Goal: Task Accomplishment & Management: Manage account settings

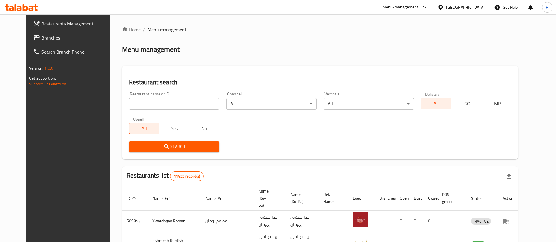
click at [185, 105] on input "search" at bounding box center [174, 104] width 90 height 12
type input "flame m"
click at [163, 146] on icon "submit" at bounding box center [166, 146] width 7 height 7
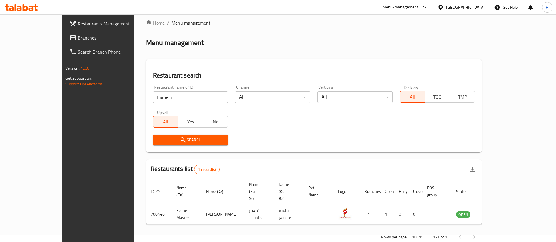
scroll to position [8, 0]
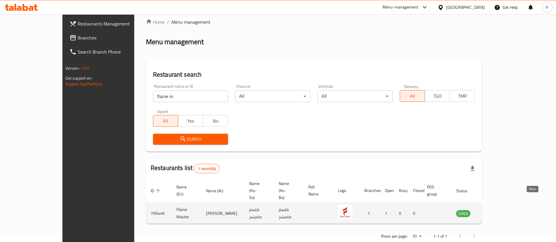
click at [493, 211] on icon "enhanced table" at bounding box center [490, 213] width 6 height 5
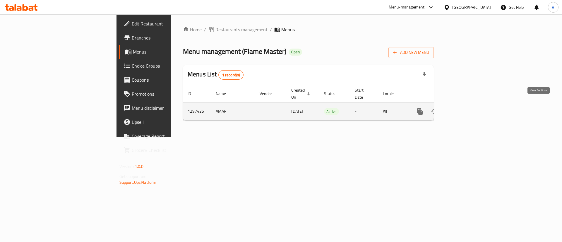
click at [465, 109] on icon "enhanced table" at bounding box center [462, 111] width 5 height 5
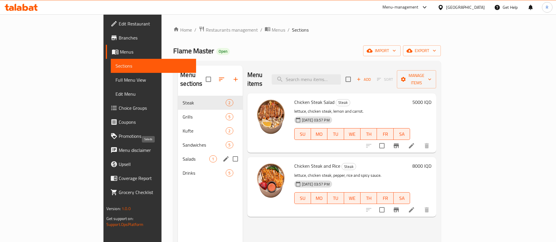
click at [182, 155] on span "Salads" at bounding box center [195, 158] width 27 height 7
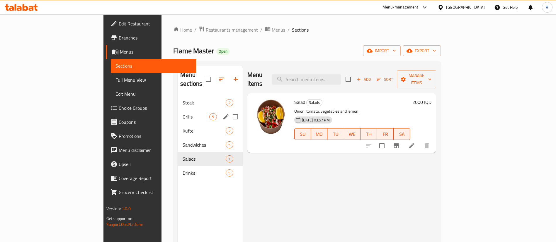
click at [178, 110] on div "Grills 5" at bounding box center [210, 117] width 64 height 14
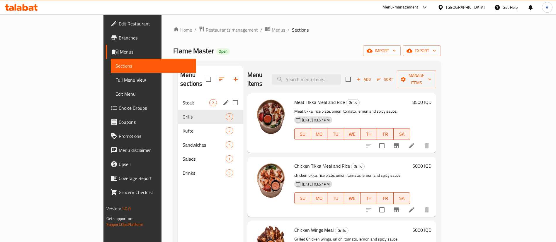
click at [178, 96] on div "Steak 2" at bounding box center [210, 103] width 64 height 14
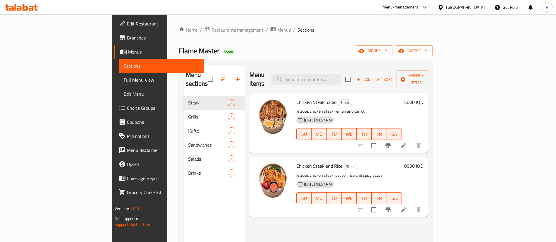
click at [423, 98] on h6 "5000 IQD" at bounding box center [413, 102] width 19 height 8
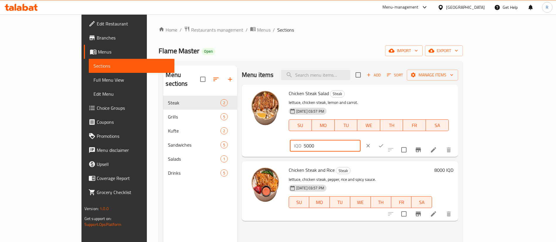
drag, startPoint x: 457, startPoint y: 96, endPoint x: 443, endPoint y: 98, distance: 13.5
click at [360, 140] on div "IQD 5000 ​" at bounding box center [325, 146] width 71 height 12
type input "6000"
click at [384, 143] on icon "ok" at bounding box center [381, 146] width 6 height 6
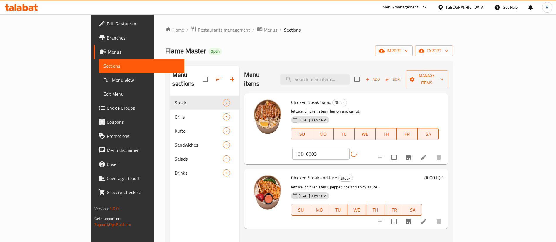
click at [443, 174] on h6 "8000 IQD" at bounding box center [433, 178] width 19 height 8
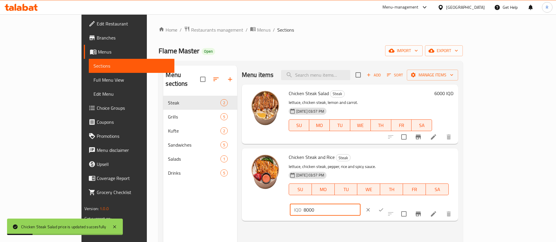
drag, startPoint x: 456, startPoint y: 161, endPoint x: 447, endPoint y: 162, distance: 8.9
click at [360, 204] on div "IQD 8000 ​" at bounding box center [325, 210] width 71 height 12
type input "9000"
click at [384, 207] on icon "ok" at bounding box center [381, 210] width 6 height 6
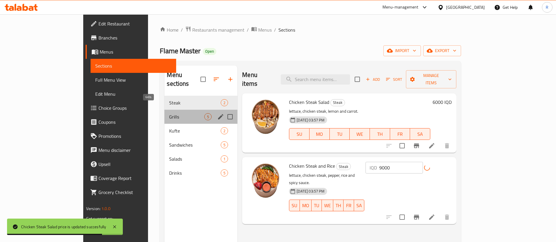
click at [169, 113] on span "Grills" at bounding box center [186, 116] width 35 height 7
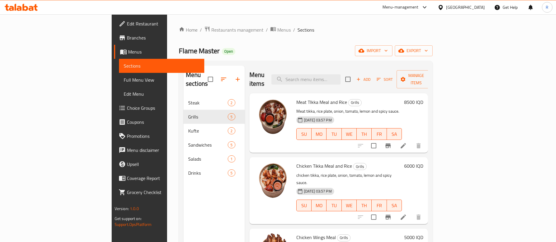
click at [423, 98] on h6 "8500 IQD" at bounding box center [413, 102] width 19 height 8
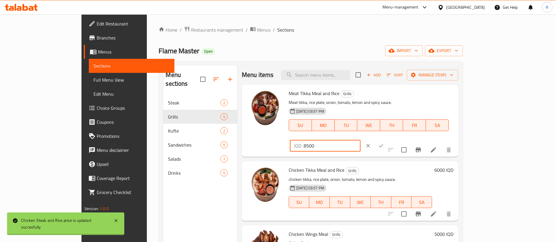
drag, startPoint x: 450, startPoint y: 95, endPoint x: 435, endPoint y: 100, distance: 15.7
click at [360, 140] on div "IQD 8500 ​" at bounding box center [325, 146] width 71 height 12
type input "9500"
click at [384, 143] on icon "ok" at bounding box center [381, 146] width 6 height 6
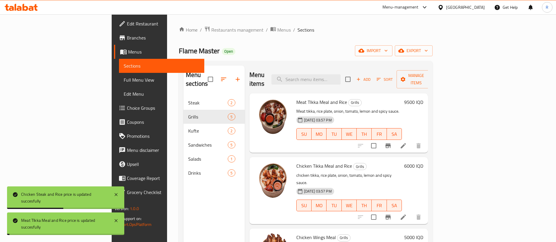
click at [423, 162] on h6 "6000 IQD" at bounding box center [413, 166] width 19 height 8
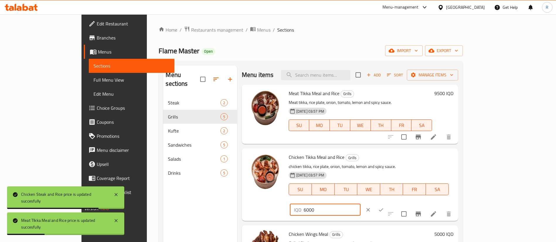
drag, startPoint x: 451, startPoint y: 160, endPoint x: 432, endPoint y: 164, distance: 19.3
click at [432, 164] on div "Chicken Tikka Meal and Rice Grills chicken tikka, rice plate, onion, tomato, le…" at bounding box center [370, 185] width 169 height 68
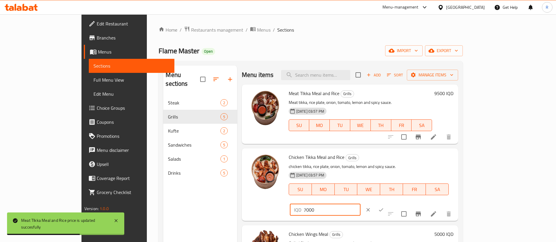
type input "7000"
click at [384, 207] on icon "ok" at bounding box center [381, 210] width 6 height 6
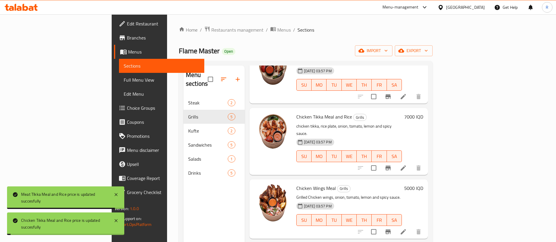
scroll to position [88, 0]
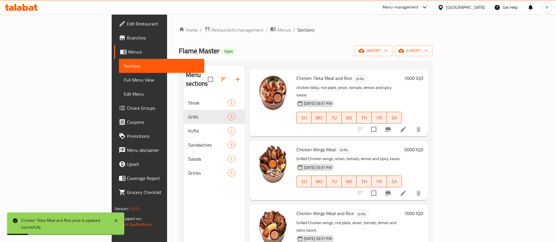
click at [423, 146] on h6 "5000 IQD" at bounding box center [413, 150] width 19 height 8
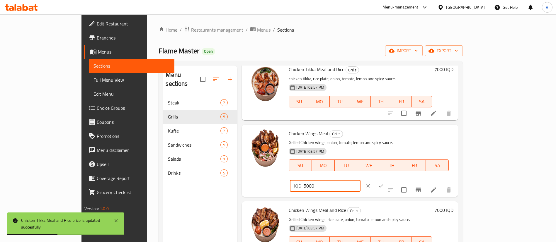
drag, startPoint x: 451, startPoint y: 137, endPoint x: 434, endPoint y: 139, distance: 16.8
click at [360, 180] on div "IQD 5000 ​" at bounding box center [325, 186] width 71 height 12
type input "6000"
click at [387, 180] on button "ok" at bounding box center [380, 186] width 13 height 13
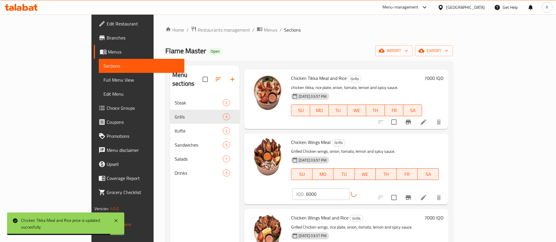
click at [443, 214] on h6 "7000 IQD" at bounding box center [433, 218] width 19 height 8
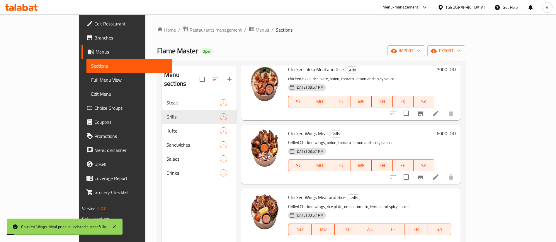
drag, startPoint x: 450, startPoint y: 200, endPoint x: 433, endPoint y: 200, distance: 17.6
type input "8000"
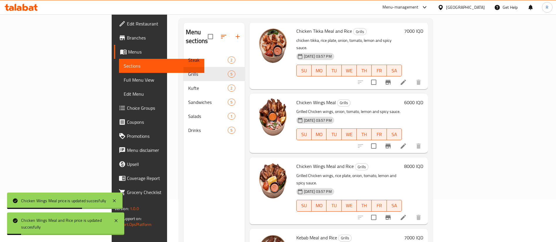
scroll to position [82, 0]
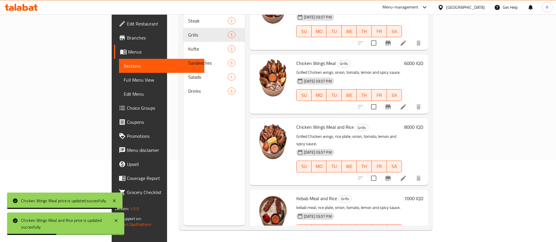
click at [423, 194] on h6 "7000 IQD" at bounding box center [413, 198] width 19 height 8
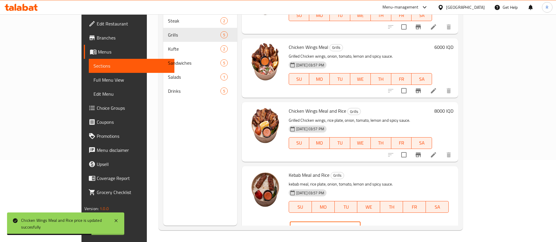
drag, startPoint x: 450, startPoint y: 178, endPoint x: 442, endPoint y: 179, distance: 8.8
click at [360, 222] on div "IQD 7000 ​" at bounding box center [325, 228] width 71 height 12
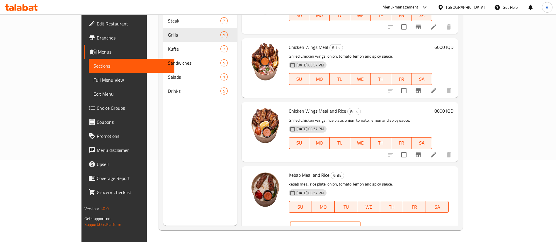
type input "8000"
click at [384, 225] on icon "ok" at bounding box center [381, 228] width 6 height 6
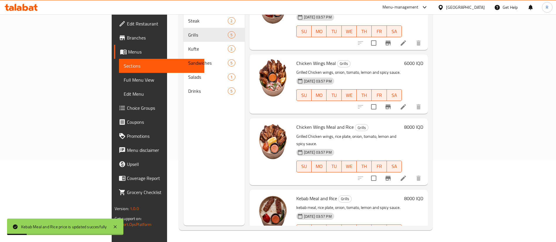
scroll to position [38, 0]
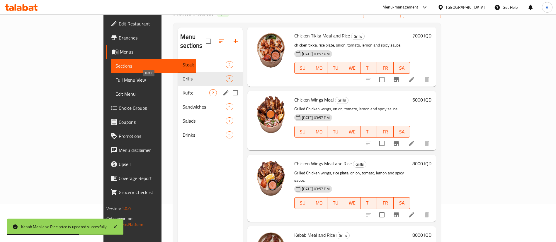
click at [182, 89] on span "Kufte" at bounding box center [195, 92] width 27 height 7
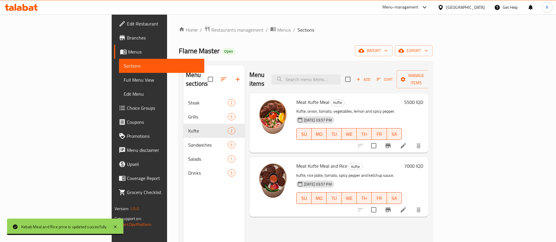
click at [423, 98] on h6 "5500 IQD" at bounding box center [413, 102] width 19 height 8
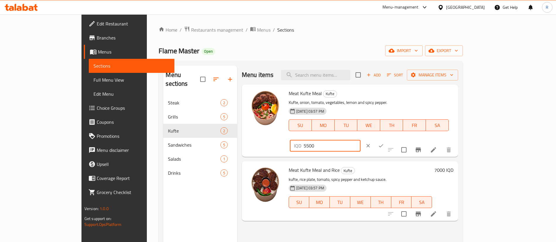
drag, startPoint x: 457, startPoint y: 95, endPoint x: 449, endPoint y: 98, distance: 8.2
click at [360, 140] on div "IQD 5500 ​" at bounding box center [325, 146] width 71 height 12
type input "6500"
click at [383, 144] on icon "ok" at bounding box center [381, 145] width 4 height 3
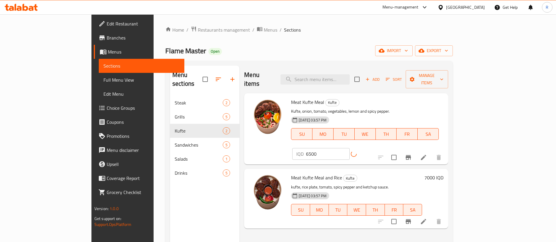
click at [443, 174] on h6 "7000 IQD" at bounding box center [433, 178] width 19 height 8
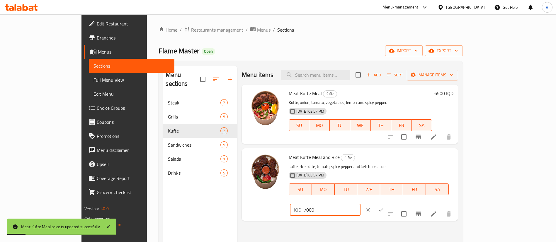
drag, startPoint x: 458, startPoint y: 161, endPoint x: 442, endPoint y: 161, distance: 16.4
click at [360, 204] on div "IQD 7000 ​" at bounding box center [325, 210] width 71 height 12
drag, startPoint x: 457, startPoint y: 158, endPoint x: 452, endPoint y: 160, distance: 5.2
click at [360, 204] on div "IQD 7000 ​" at bounding box center [325, 210] width 71 height 12
type input "8000"
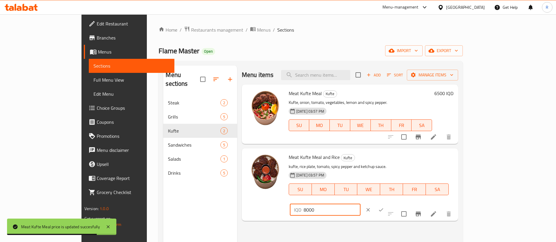
click at [384, 207] on icon "ok" at bounding box center [381, 210] width 6 height 6
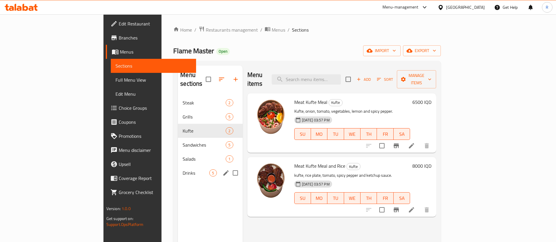
click at [178, 169] on div "Drinks 5" at bounding box center [210, 173] width 64 height 14
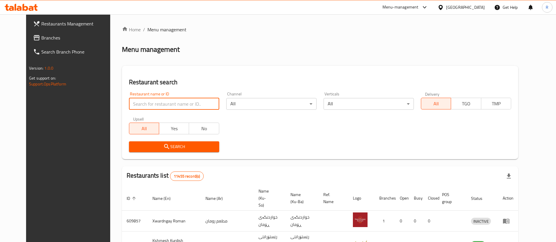
click at [168, 105] on input "search" at bounding box center [174, 104] width 90 height 12
type input "kashan"
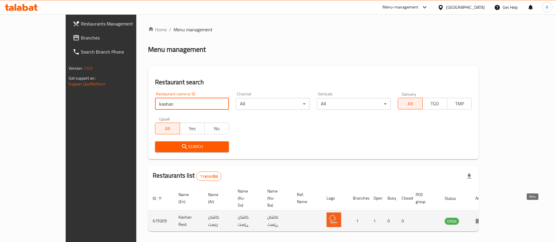
click at [482, 219] on icon "enhanced table" at bounding box center [478, 221] width 6 height 5
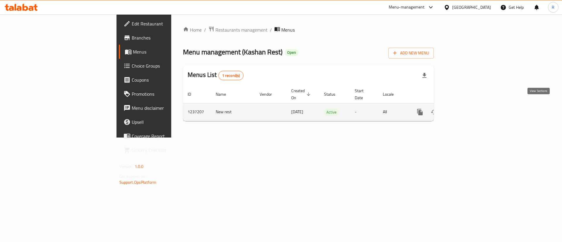
click at [466, 109] on icon "enhanced table" at bounding box center [462, 112] width 7 height 7
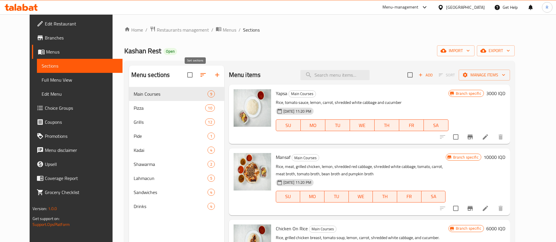
click at [199, 76] on icon "button" at bounding box center [202, 74] width 7 height 7
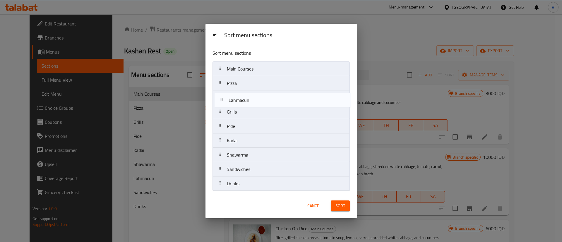
drag, startPoint x: 245, startPoint y: 158, endPoint x: 248, endPoint y: 99, distance: 58.6
click at [248, 99] on nav "Main Courses Pizza Grills Pide Kadai Shawarma Lahmacun Sandwiches Drinks" at bounding box center [281, 126] width 137 height 130
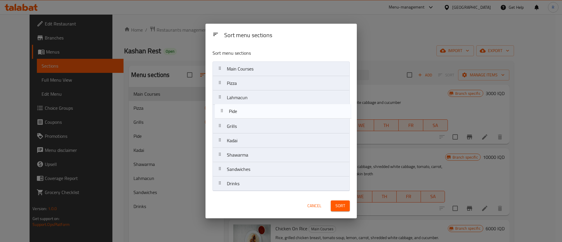
drag, startPoint x: 250, startPoint y: 127, endPoint x: 252, endPoint y: 111, distance: 16.5
click at [252, 111] on nav "Main Courses Pizza Lahmacun Grills Pide Kadai Shawarma Sandwiches Drinks" at bounding box center [281, 126] width 137 height 130
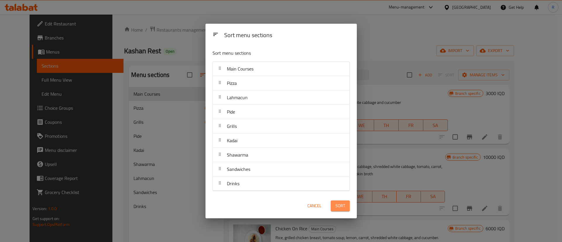
click at [340, 208] on span "Sort" at bounding box center [341, 205] width 10 height 7
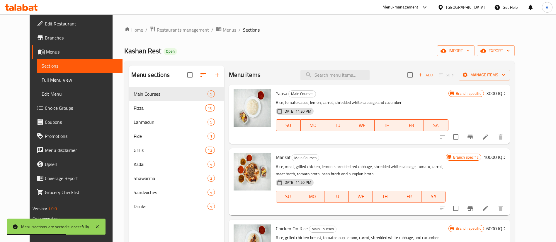
click at [269, 45] on div "Home / Restaurants management / Menus / Sections Kashan Rest Open import export…" at bounding box center [319, 169] width 390 height 286
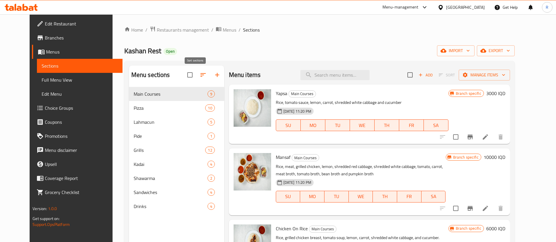
click at [196, 71] on button "button" at bounding box center [203, 75] width 14 height 14
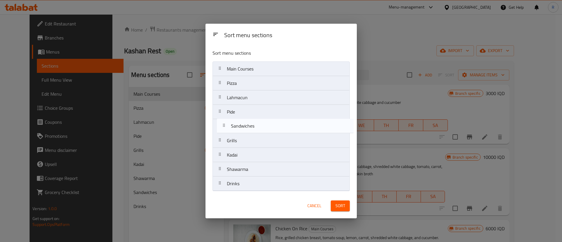
drag, startPoint x: 244, startPoint y: 170, endPoint x: 246, endPoint y: 124, distance: 46.0
click at [246, 124] on nav "Main Courses Pizza Lahmacun Pide Grills Kadai Shawarma Sandwiches Drinks" at bounding box center [281, 126] width 137 height 130
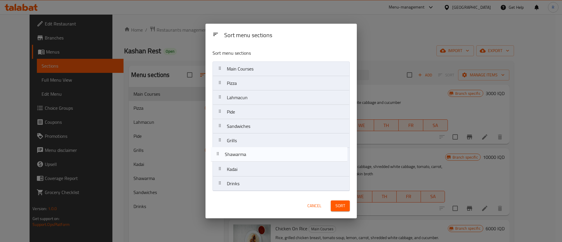
drag, startPoint x: 252, startPoint y: 171, endPoint x: 253, endPoint y: 156, distance: 15.0
click at [250, 154] on nav "Main Courses Pizza Lahmacun Pide Sandwiches Grills Kadai Shawarma Drinks" at bounding box center [281, 126] width 137 height 130
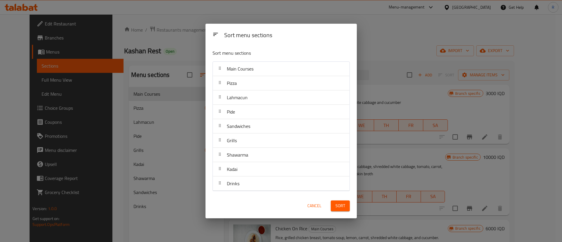
click at [337, 204] on span "Sort" at bounding box center [341, 205] width 10 height 7
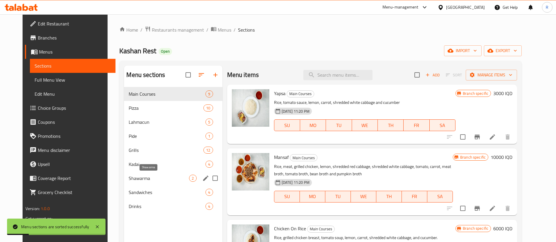
click at [133, 178] on span "Shawarma" at bounding box center [159, 178] width 60 height 7
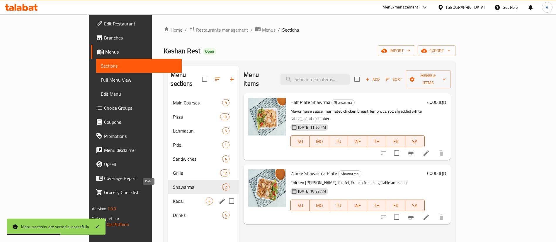
click at [173, 198] on span "Kadai" at bounding box center [189, 201] width 33 height 7
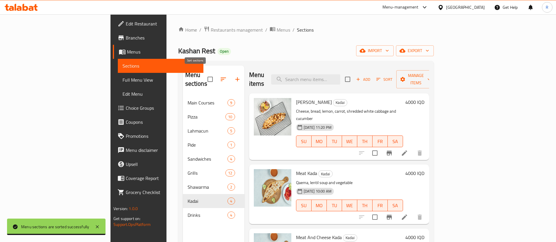
click at [221, 78] on icon "button" at bounding box center [223, 80] width 5 height 4
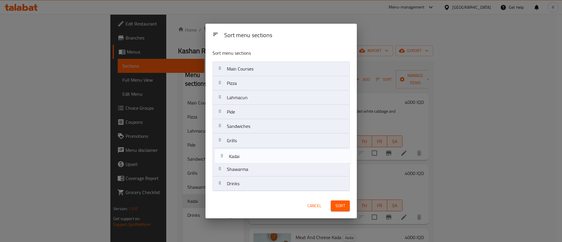
drag, startPoint x: 247, startPoint y: 168, endPoint x: 248, endPoint y: 154, distance: 14.5
click at [248, 154] on nav "Main Courses Pizza Lahmacun Pide Sandwiches Grills Shawarma Kadai Drinks" at bounding box center [281, 126] width 137 height 130
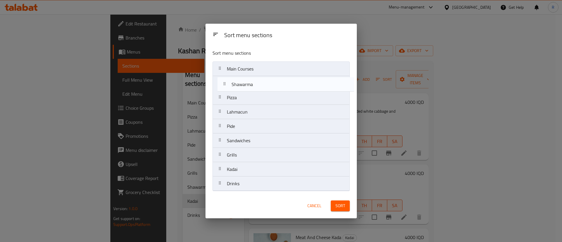
drag, startPoint x: 245, startPoint y: 173, endPoint x: 247, endPoint y: 112, distance: 60.9
click at [249, 86] on nav "Main Courses Pizza Lahmacun Pide Sandwiches Grills Kadai Shawarma Drinks" at bounding box center [281, 126] width 137 height 130
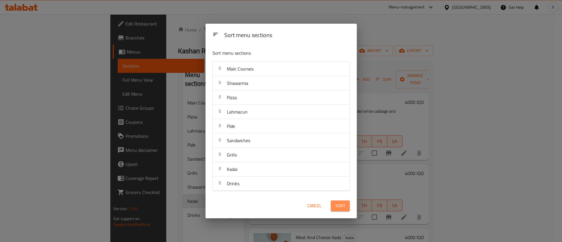
click at [336, 206] on span "Sort" at bounding box center [341, 205] width 10 height 7
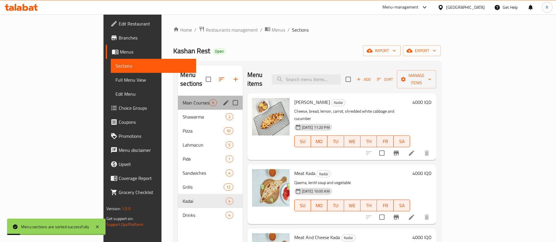
click at [178, 96] on div "Main Courses 9" at bounding box center [210, 103] width 64 height 14
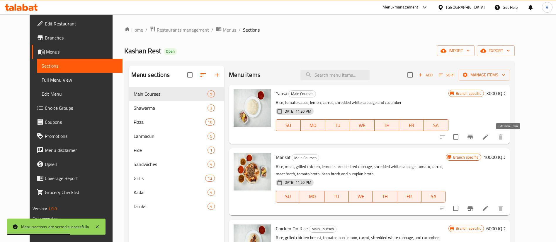
click at [488, 137] on icon at bounding box center [484, 137] width 7 height 7
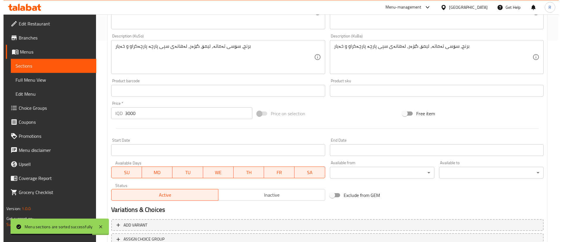
scroll to position [247, 0]
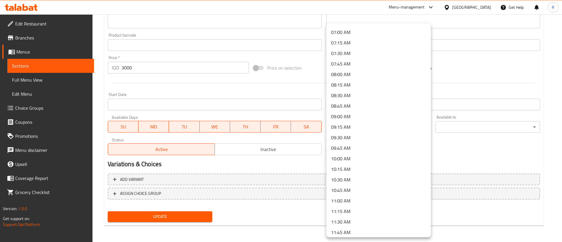
scroll to position [307, 0]
drag, startPoint x: 341, startPoint y: 187, endPoint x: 359, endPoint y: 178, distance: 19.5
click at [342, 187] on li "11:00 AM" at bounding box center [379, 187] width 105 height 11
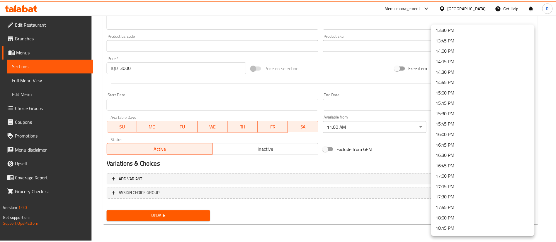
scroll to position [615, 0]
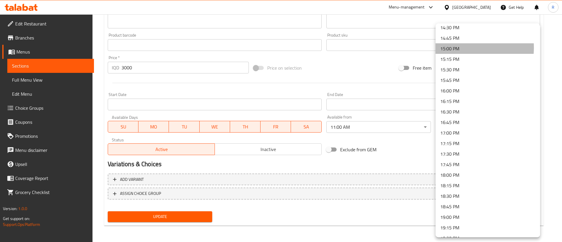
click at [461, 48] on li "15:00 PM" at bounding box center [488, 48] width 105 height 11
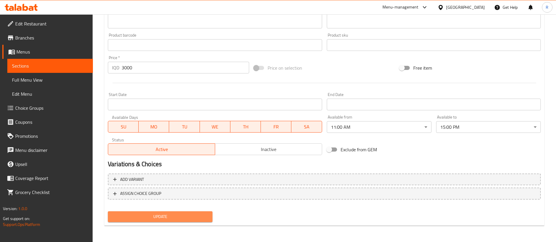
click at [173, 215] on span "Update" at bounding box center [159, 216] width 95 height 7
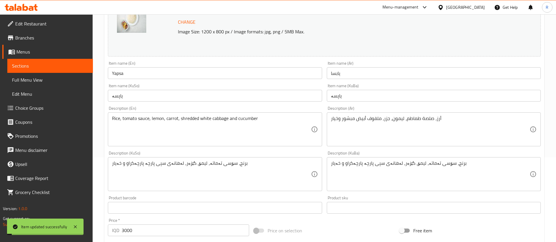
scroll to position [0, 0]
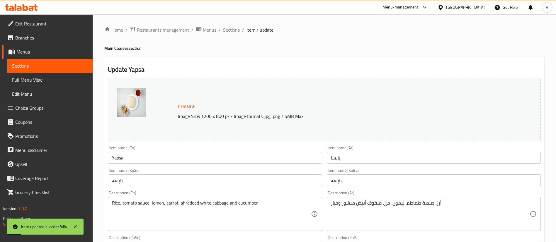
click at [236, 31] on span "Sections" at bounding box center [231, 29] width 17 height 7
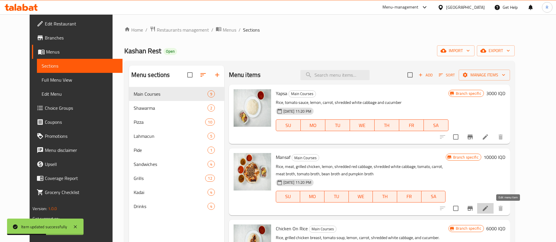
click at [488, 208] on icon at bounding box center [484, 208] width 7 height 7
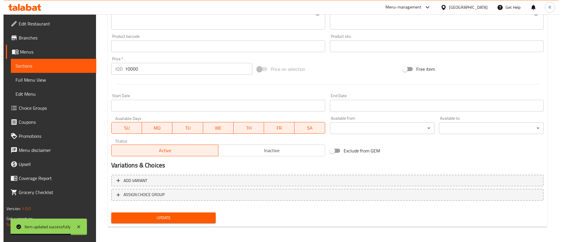
scroll to position [247, 0]
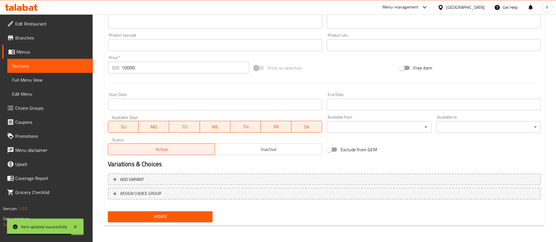
click at [343, 118] on div "Available from ​ ​" at bounding box center [379, 124] width 105 height 18
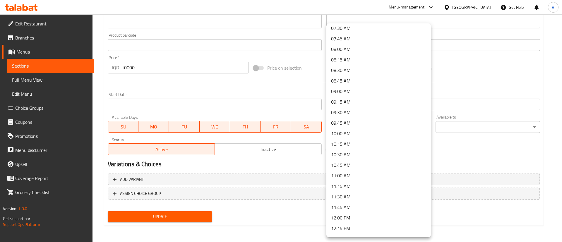
scroll to position [351, 0]
drag, startPoint x: 343, startPoint y: 143, endPoint x: 438, endPoint y: 121, distance: 97.5
click at [343, 143] on li "11:00 AM" at bounding box center [379, 143] width 105 height 11
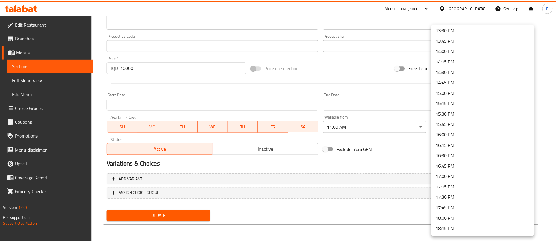
scroll to position [571, 0]
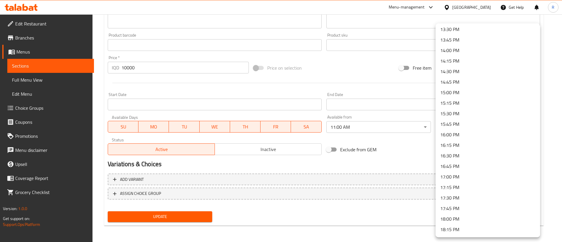
click at [445, 89] on li "15:00 PM" at bounding box center [488, 92] width 105 height 11
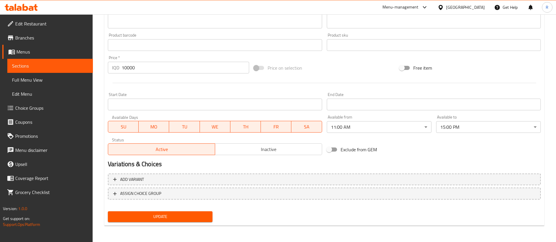
drag, startPoint x: 186, startPoint y: 209, endPoint x: 184, endPoint y: 214, distance: 5.5
click at [186, 211] on div "Update" at bounding box center [159, 217] width 109 height 16
click at [183, 215] on span "Update" at bounding box center [159, 216] width 95 height 7
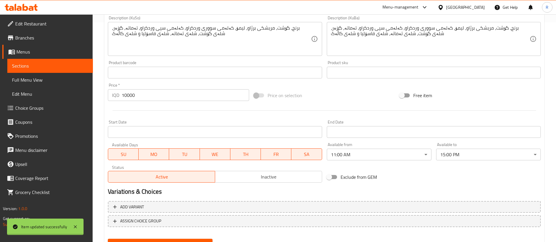
scroll to position [0, 0]
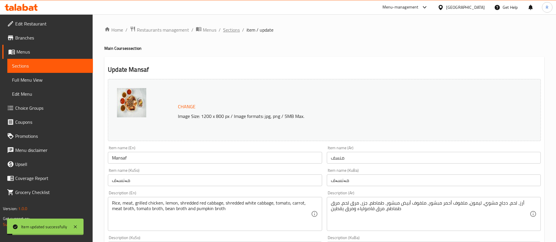
click at [232, 30] on span "Sections" at bounding box center [231, 29] width 17 height 7
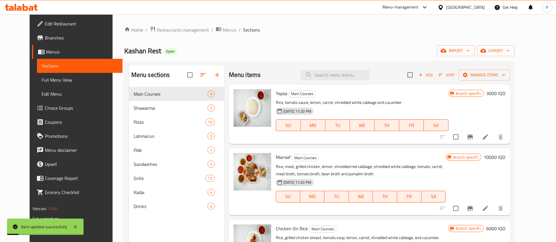
scroll to position [88, 0]
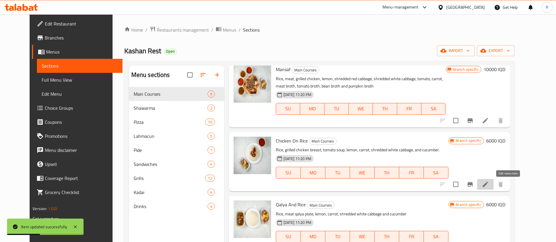
click at [488, 182] on icon at bounding box center [484, 184] width 7 height 7
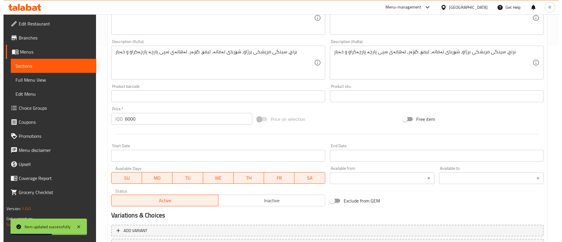
scroll to position [247, 0]
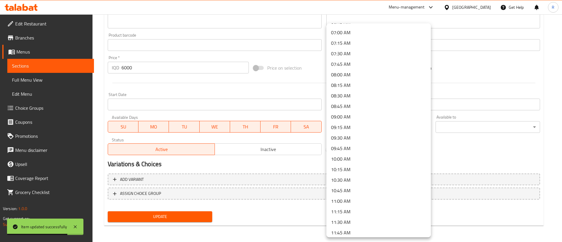
scroll to position [307, 0]
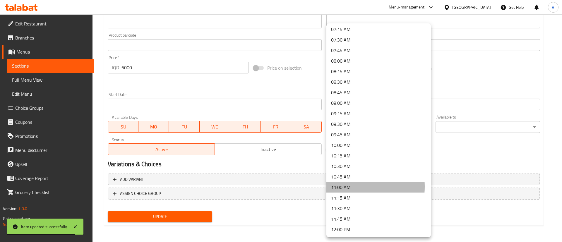
drag, startPoint x: 343, startPoint y: 187, endPoint x: 389, endPoint y: 174, distance: 47.7
click at [343, 187] on li "11:00 AM" at bounding box center [379, 187] width 105 height 11
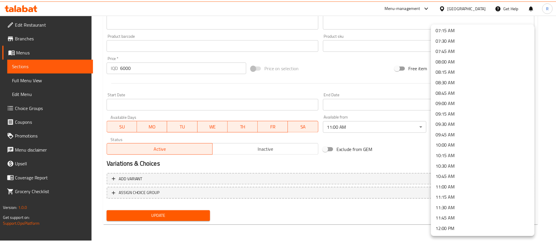
scroll to position [615, 0]
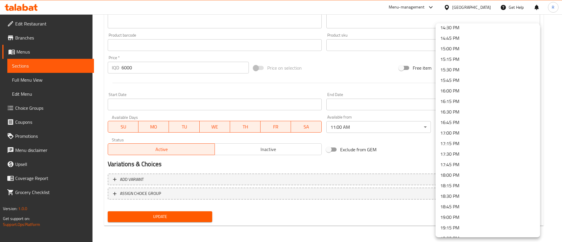
click at [450, 50] on li "15:00 PM" at bounding box center [488, 48] width 105 height 11
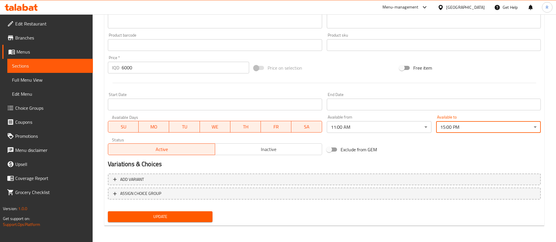
click at [198, 212] on button "Update" at bounding box center [160, 216] width 105 height 11
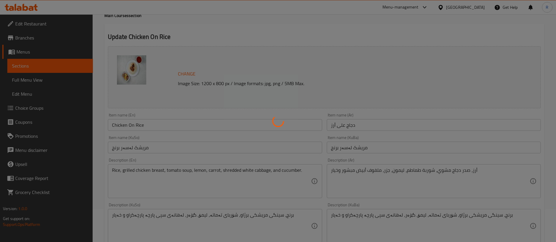
scroll to position [0, 0]
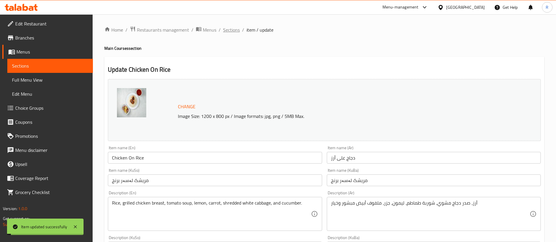
click at [232, 31] on span "Sections" at bounding box center [231, 29] width 17 height 7
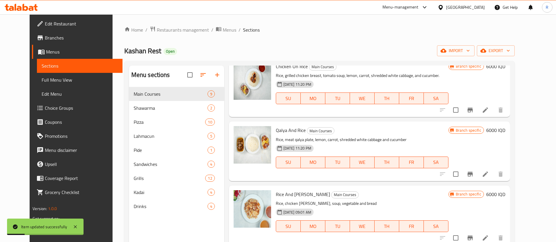
scroll to position [176, 0]
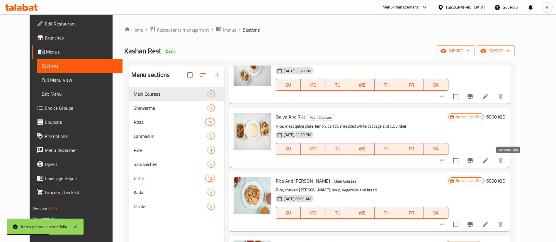
click at [488, 159] on icon at bounding box center [484, 160] width 7 height 7
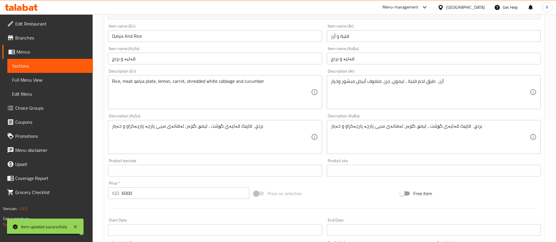
scroll to position [220, 0]
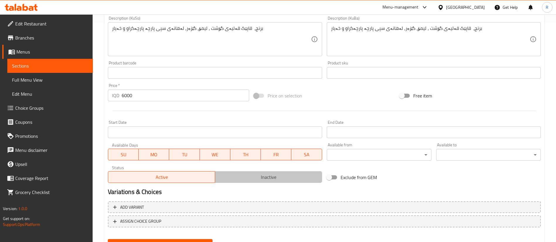
click at [267, 177] on span "Inactive" at bounding box center [268, 177] width 102 height 8
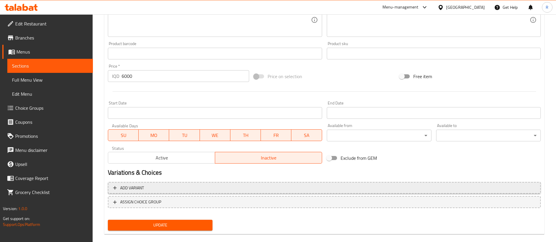
scroll to position [247, 0]
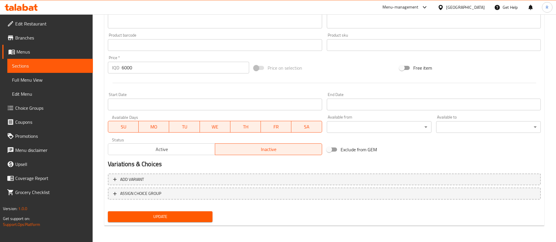
click at [203, 218] on span "Update" at bounding box center [159, 216] width 95 height 7
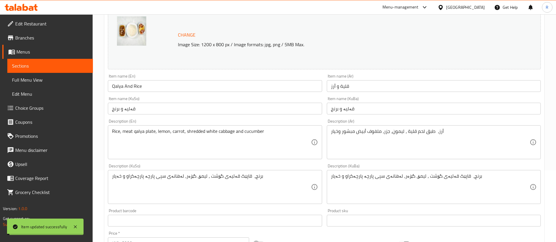
scroll to position [0, 0]
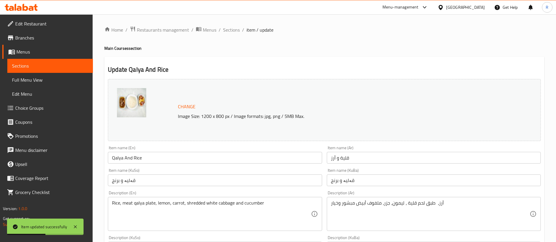
drag, startPoint x: 229, startPoint y: 30, endPoint x: 238, endPoint y: 35, distance: 10.4
click at [229, 30] on span "Sections" at bounding box center [231, 29] width 17 height 7
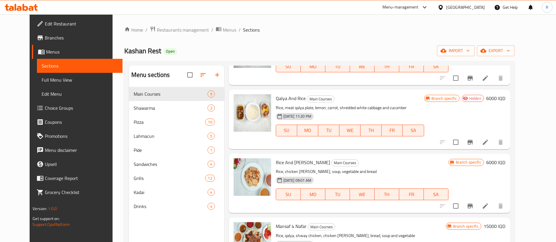
scroll to position [180, 0]
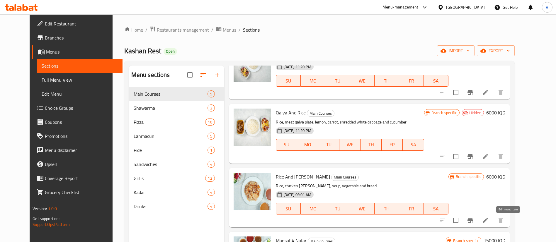
click at [488, 221] on icon at bounding box center [484, 220] width 7 height 7
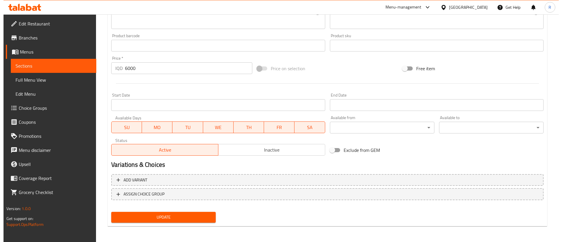
scroll to position [247, 0]
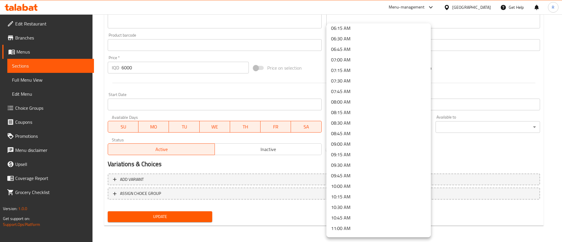
scroll to position [307, 0]
click at [344, 187] on li "11:00 AM" at bounding box center [379, 187] width 105 height 11
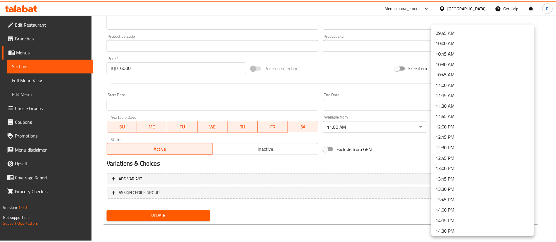
scroll to position [571, 0]
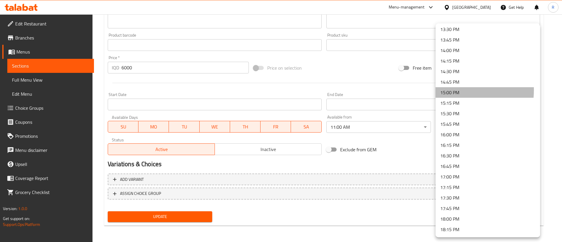
click at [453, 90] on li "15:00 PM" at bounding box center [488, 92] width 105 height 11
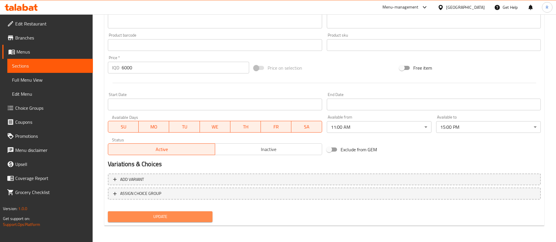
click at [193, 216] on span "Update" at bounding box center [159, 216] width 95 height 7
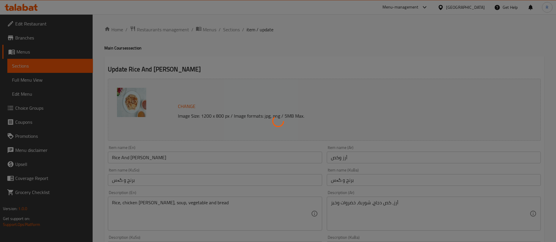
scroll to position [0, 0]
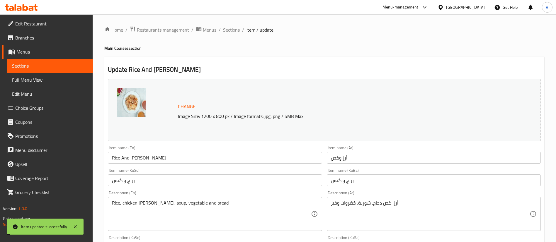
drag, startPoint x: 226, startPoint y: 29, endPoint x: 236, endPoint y: 38, distance: 13.5
click at [226, 29] on span "Sections" at bounding box center [231, 29] width 17 height 7
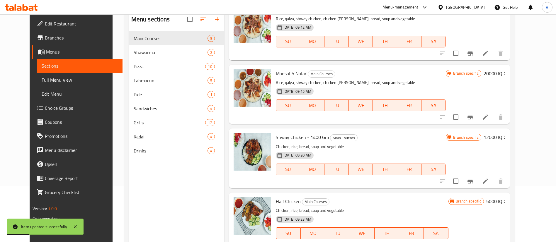
scroll to position [82, 0]
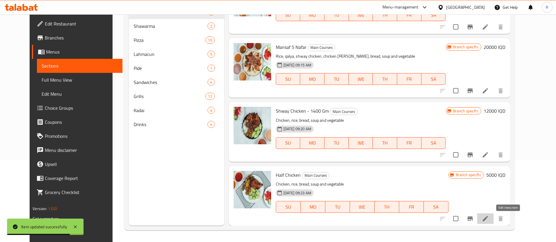
click at [488, 219] on icon at bounding box center [484, 218] width 5 height 5
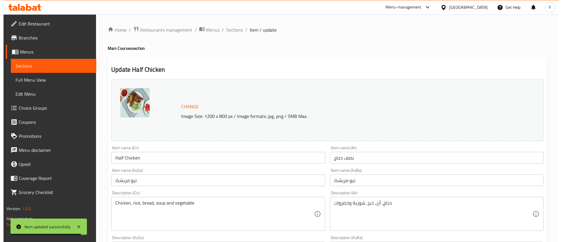
scroll to position [247, 0]
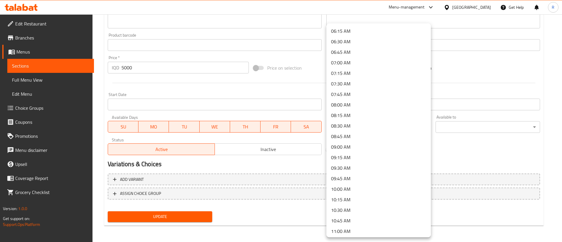
scroll to position [307, 0]
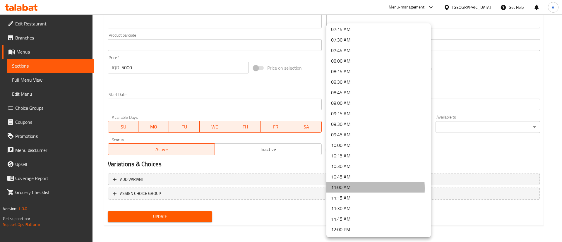
click at [339, 189] on li "11:00 AM" at bounding box center [379, 187] width 105 height 11
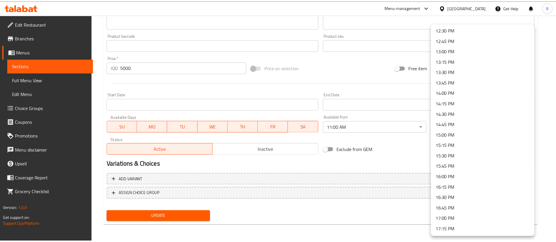
scroll to position [615, 0]
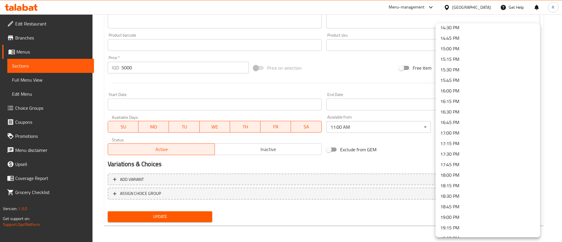
click at [451, 50] on li "15:00 PM" at bounding box center [488, 48] width 105 height 11
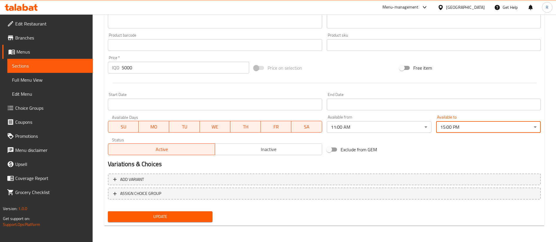
click at [204, 216] on span "Update" at bounding box center [159, 216] width 95 height 7
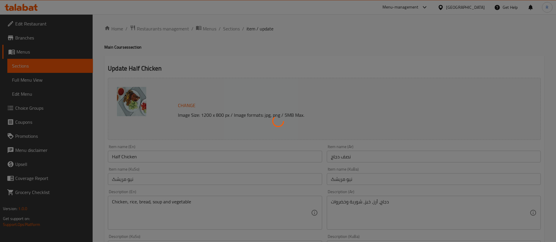
scroll to position [0, 0]
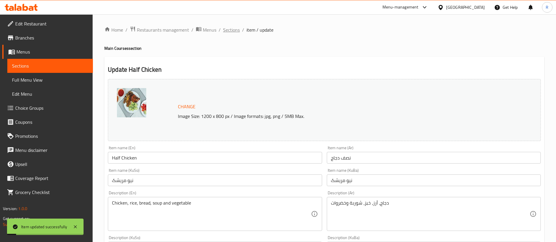
click at [228, 29] on span "Sections" at bounding box center [231, 29] width 17 height 7
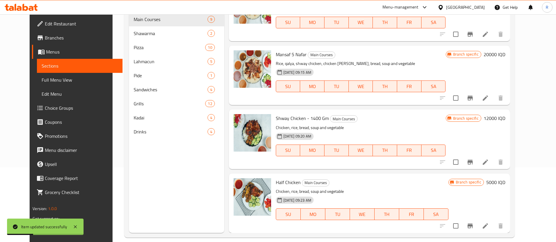
scroll to position [82, 0]
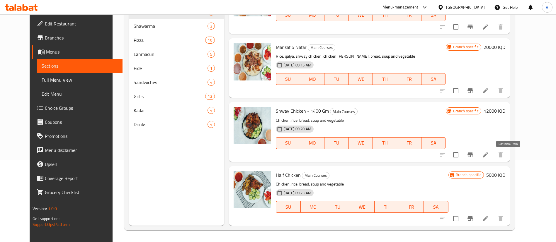
click at [488, 155] on icon at bounding box center [484, 154] width 7 height 7
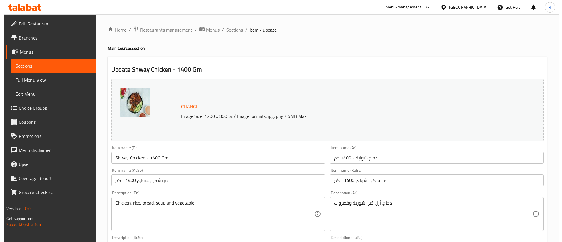
scroll to position [247, 0]
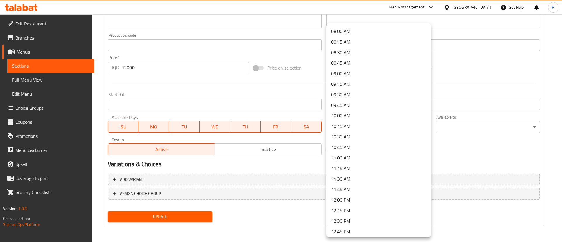
scroll to position [351, 0]
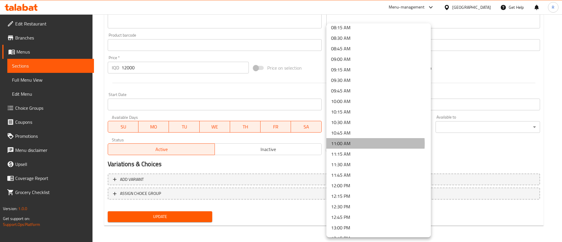
drag, startPoint x: 346, startPoint y: 144, endPoint x: 354, endPoint y: 139, distance: 9.1
click at [347, 144] on li "11:00 AM" at bounding box center [379, 143] width 105 height 11
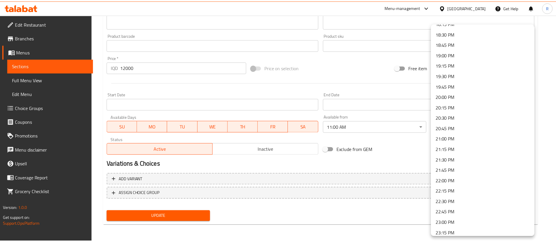
scroll to position [637, 0]
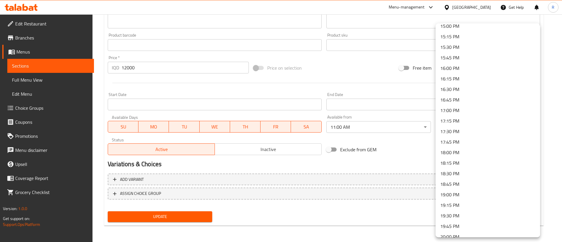
click at [453, 28] on li "15:00 PM" at bounding box center [488, 26] width 105 height 11
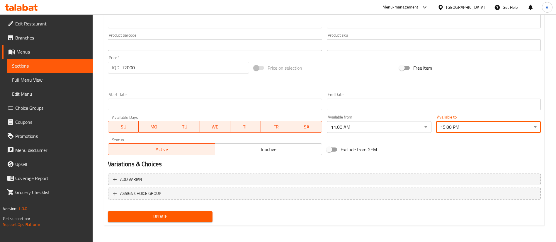
click at [162, 218] on span "Update" at bounding box center [159, 216] width 95 height 7
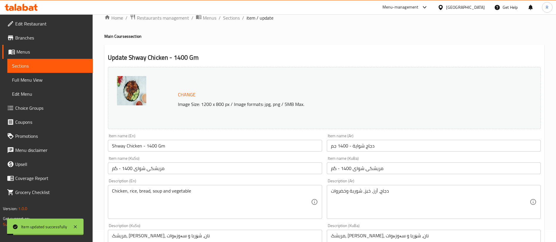
scroll to position [0, 0]
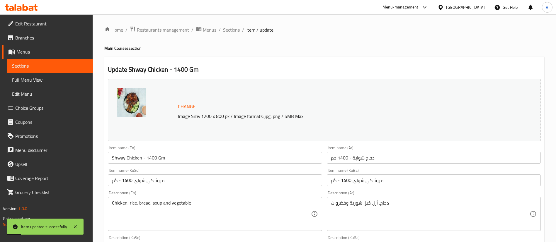
click at [235, 29] on span "Sections" at bounding box center [231, 29] width 17 height 7
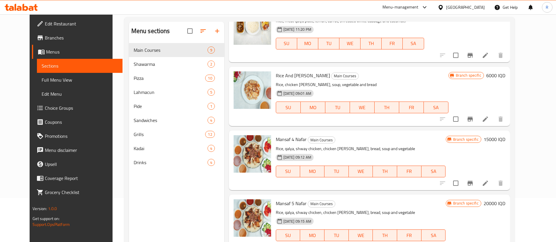
scroll to position [224, 0]
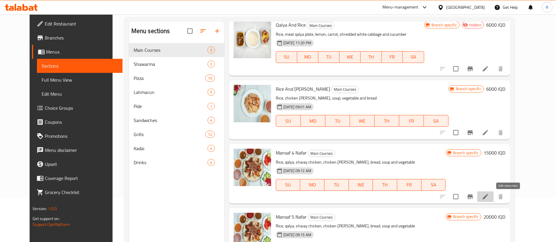
click at [488, 196] on icon at bounding box center [484, 196] width 7 height 7
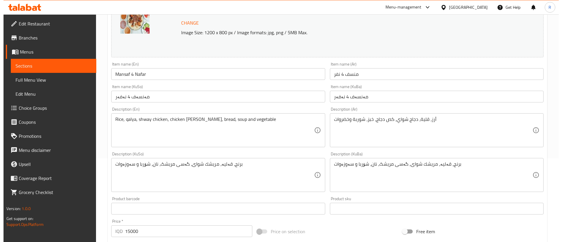
scroll to position [247, 0]
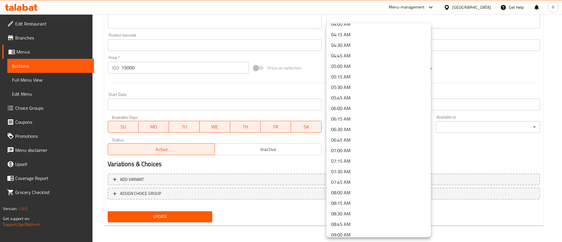
scroll to position [351, 0]
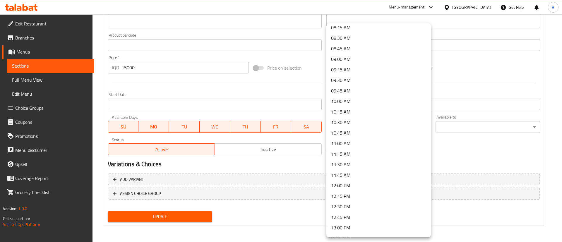
click at [341, 143] on li "11:00 AM" at bounding box center [379, 143] width 105 height 11
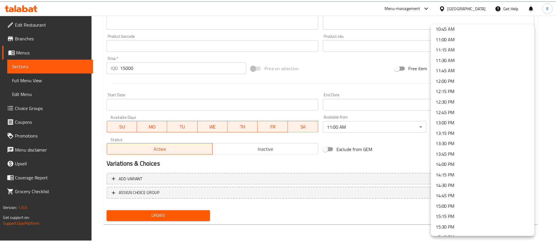
scroll to position [483, 0]
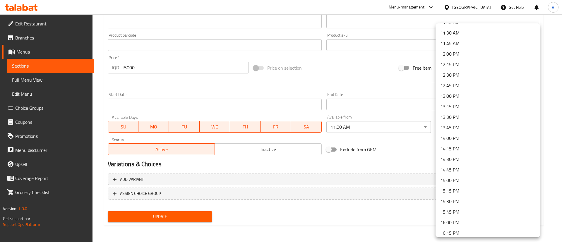
click at [453, 180] on li "15:00 PM" at bounding box center [488, 180] width 105 height 11
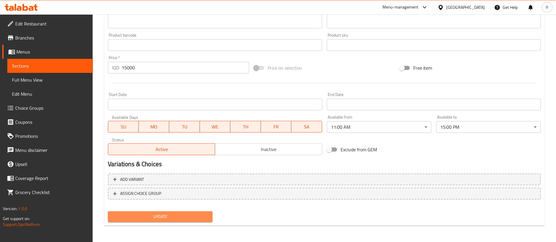
click at [180, 219] on span "Update" at bounding box center [159, 216] width 95 height 7
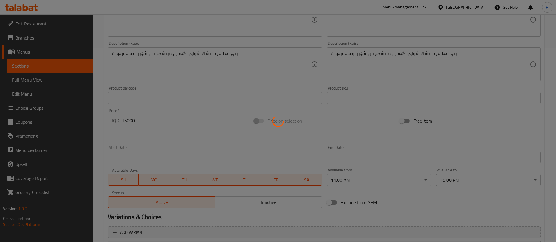
scroll to position [0, 0]
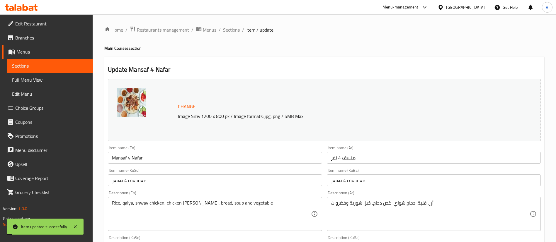
click at [229, 29] on span "Sections" at bounding box center [231, 29] width 17 height 7
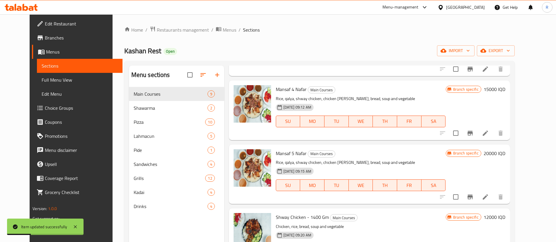
scroll to position [351, 0]
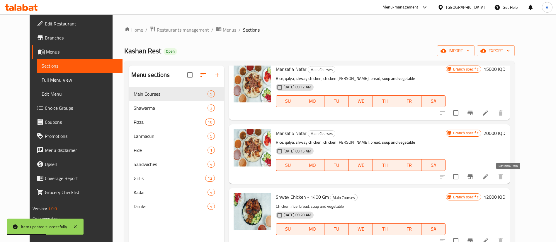
click at [488, 178] on icon at bounding box center [484, 176] width 5 height 5
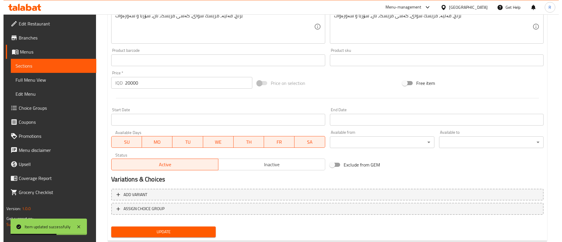
scroll to position [247, 0]
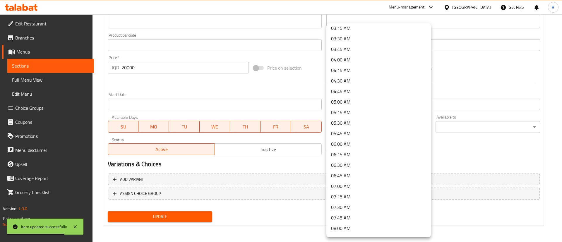
scroll to position [307, 0]
click at [343, 183] on li "11:00 AM" at bounding box center [379, 187] width 105 height 11
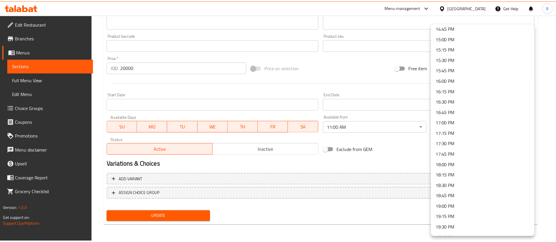
scroll to position [615, 0]
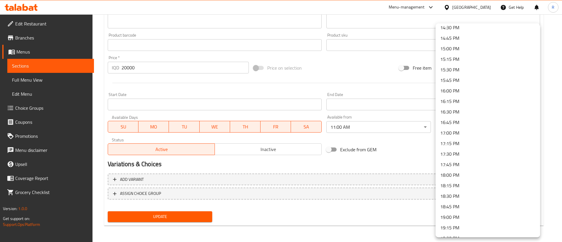
drag, startPoint x: 453, startPoint y: 51, endPoint x: 318, endPoint y: 179, distance: 186.2
click at [453, 50] on li "15:00 PM" at bounding box center [488, 48] width 105 height 11
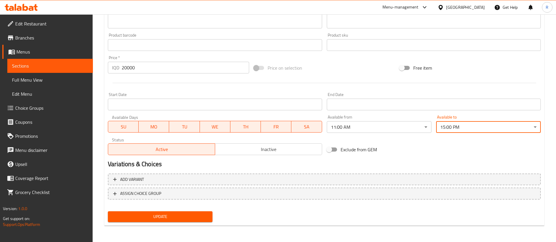
click at [196, 216] on span "Update" at bounding box center [159, 216] width 95 height 7
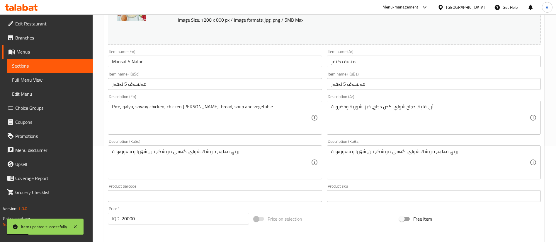
scroll to position [0, 0]
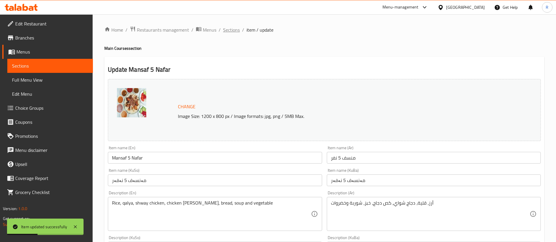
click at [234, 29] on span "Sections" at bounding box center [231, 29] width 17 height 7
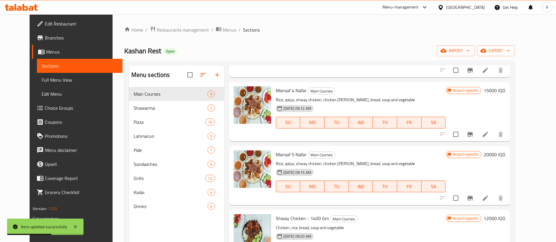
scroll to position [351, 0]
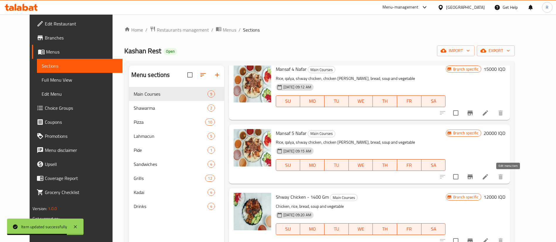
click at [488, 177] on icon at bounding box center [484, 176] width 5 height 5
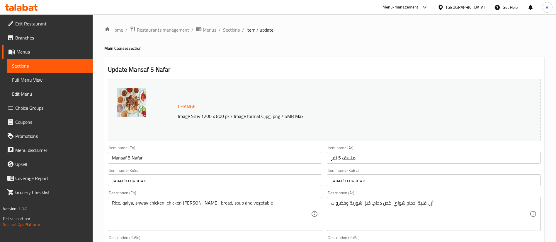
click at [231, 30] on span "Sections" at bounding box center [231, 29] width 17 height 7
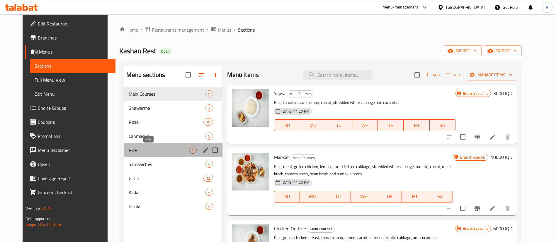
click at [173, 147] on span "Pide" at bounding box center [159, 150] width 60 height 7
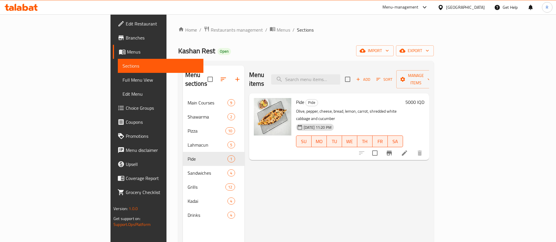
click at [265, 196] on div "Menu items Add Sort Manage items Pide Pide Olive, pepper, cheese, bread، lemon,…" at bounding box center [336, 187] width 184 height 242
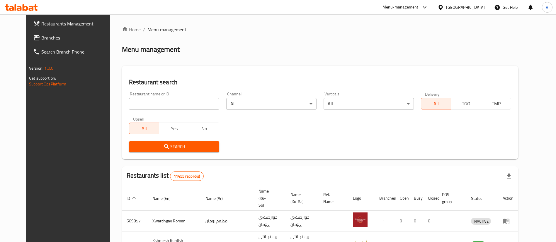
click at [151, 104] on input "search" at bounding box center [174, 104] width 90 height 12
type input "rff"
click button "Search" at bounding box center [174, 146] width 90 height 11
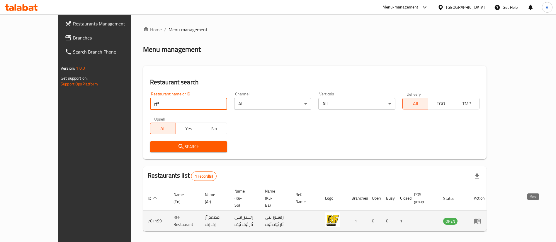
click at [480, 219] on icon "enhanced table" at bounding box center [477, 221] width 6 height 5
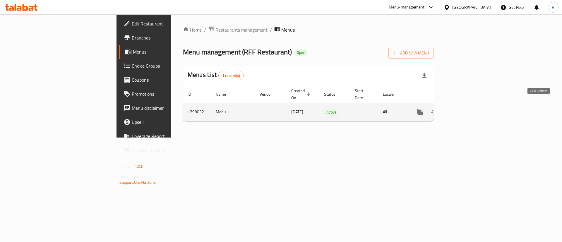
click at [466, 109] on icon "enhanced table" at bounding box center [462, 112] width 7 height 7
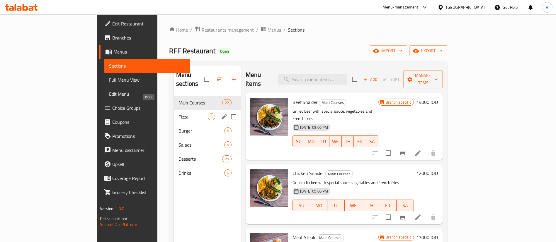
drag, startPoint x: 121, startPoint y: 110, endPoint x: 216, endPoint y: 107, distance: 95.2
click at [178, 113] on span "Pizza" at bounding box center [192, 116] width 29 height 7
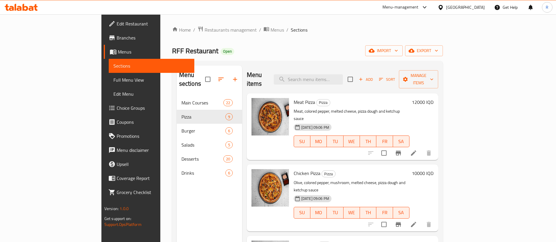
click at [374, 98] on h6 "Meat Pizza Pizza" at bounding box center [351, 102] width 116 height 8
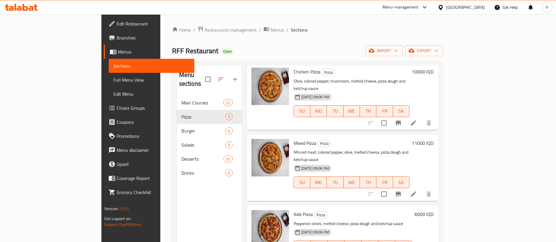
scroll to position [132, 0]
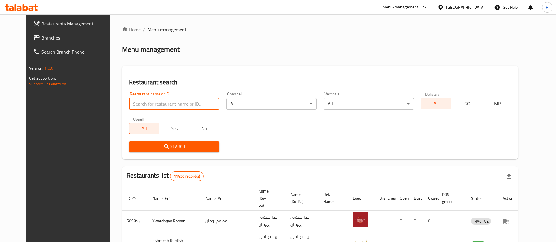
click at [199, 106] on input "search" at bounding box center [174, 104] width 90 height 12
type input "kashan"
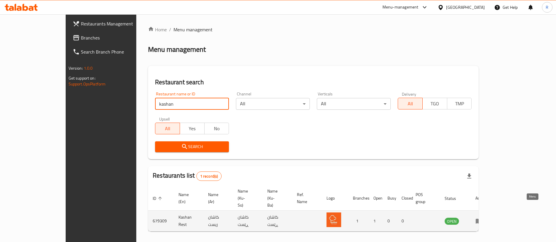
click at [482, 218] on icon "enhanced table" at bounding box center [478, 221] width 7 height 7
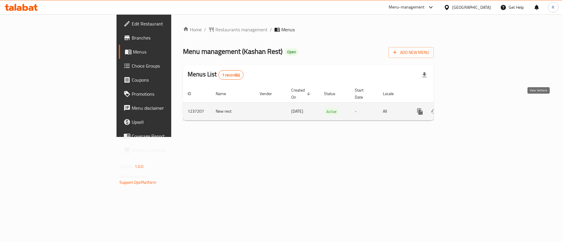
click at [465, 109] on icon "enhanced table" at bounding box center [462, 111] width 5 height 5
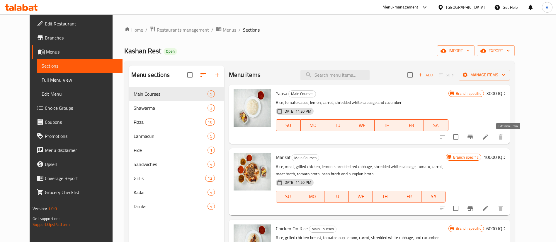
click at [488, 137] on icon at bounding box center [484, 136] width 5 height 5
